Goal: Check status: Check status

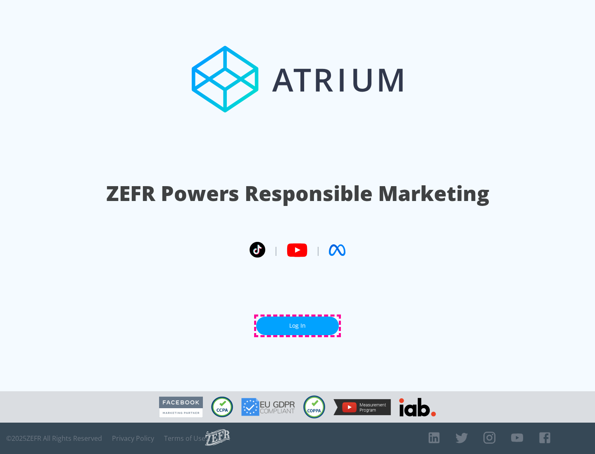
click at [297, 326] on link "Log In" at bounding box center [297, 326] width 83 height 19
